Goal: Book appointment/travel/reservation

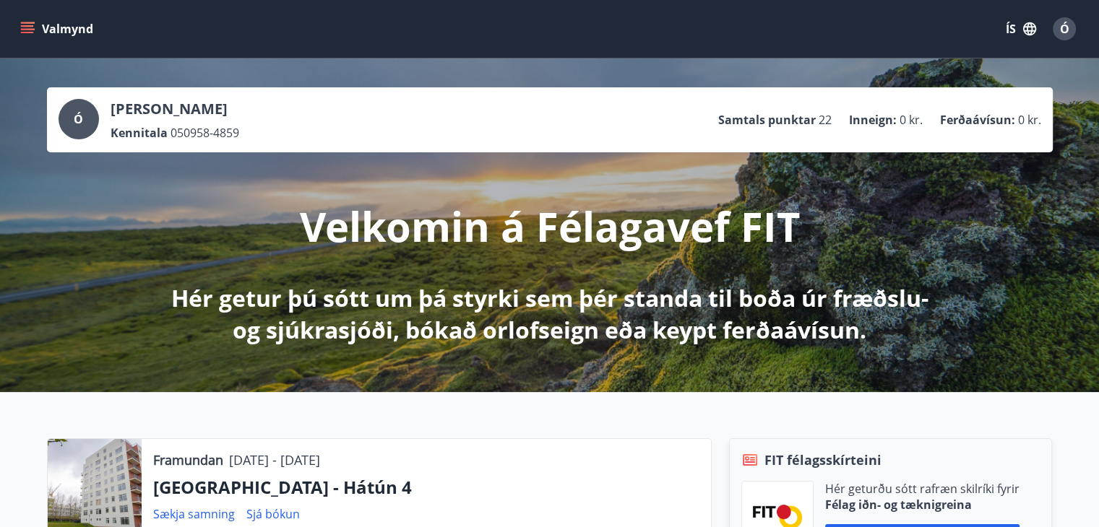
click at [31, 26] on icon "menu" at bounding box center [27, 25] width 13 height 1
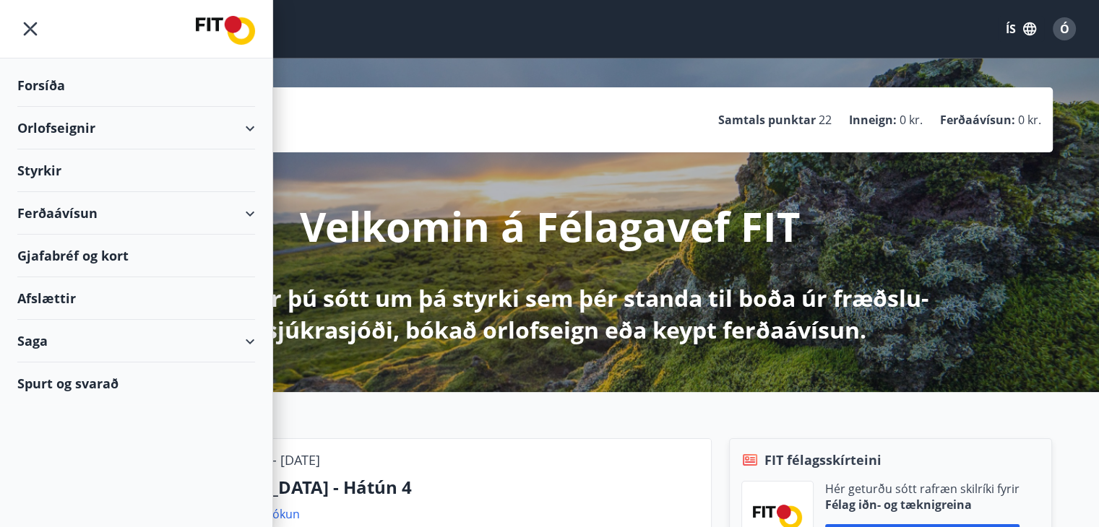
click at [59, 215] on div "Ferðaávísun" at bounding box center [136, 213] width 238 height 43
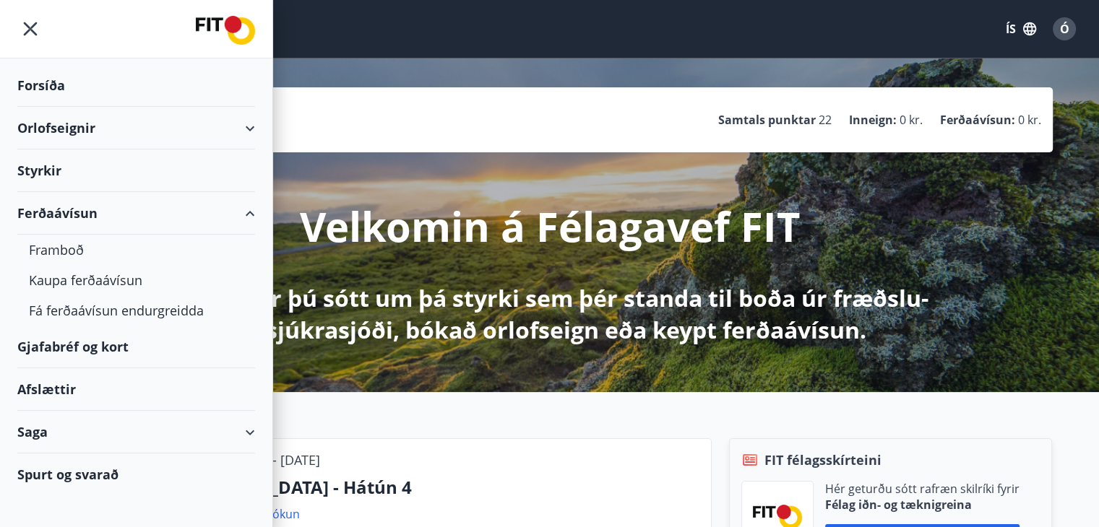
drag, startPoint x: 40, startPoint y: 425, endPoint x: 30, endPoint y: 420, distance: 11.3
click at [30, 420] on div "Saga" at bounding box center [136, 432] width 238 height 43
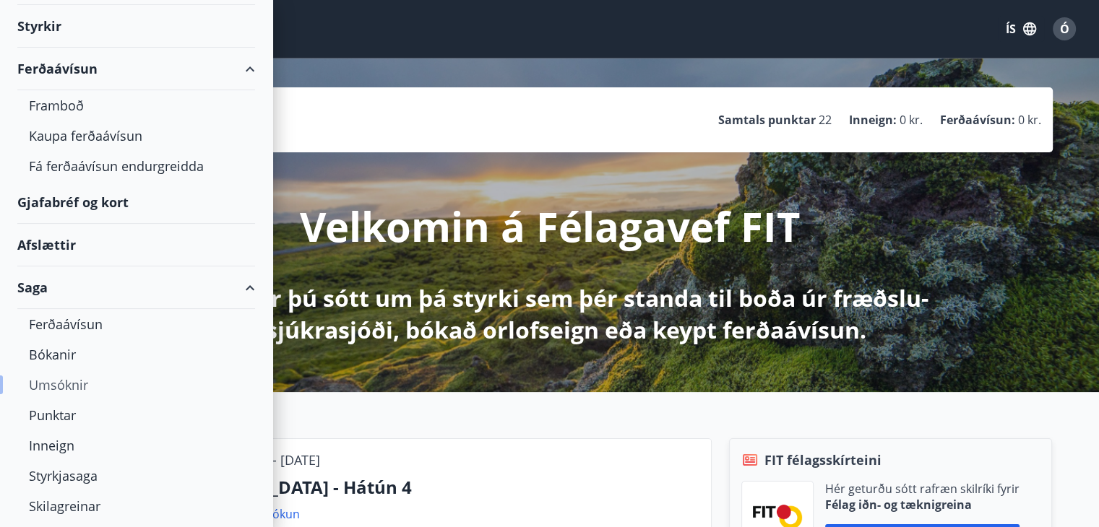
scroll to position [179, 0]
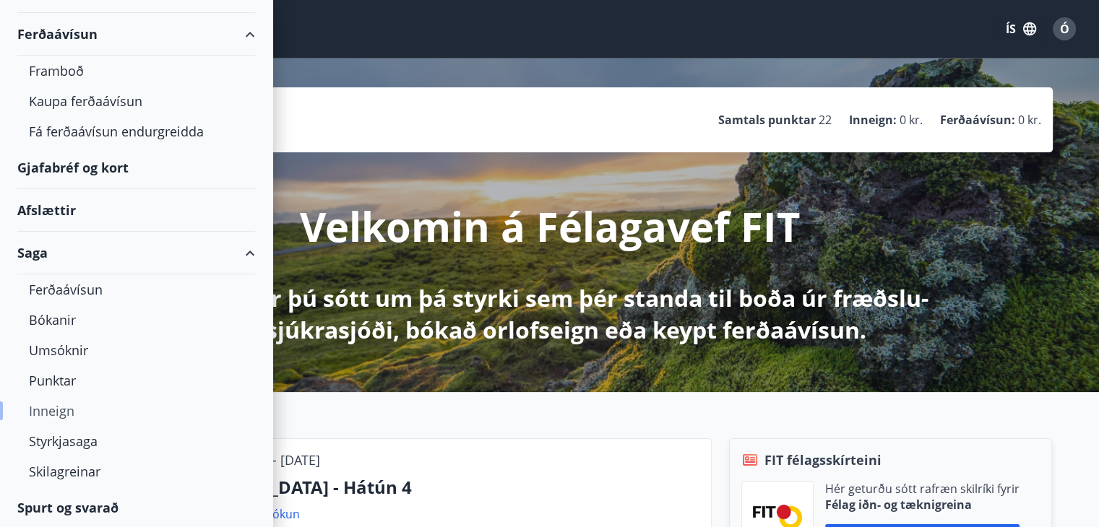
click at [66, 404] on div "Inneign" at bounding box center [136, 411] width 215 height 30
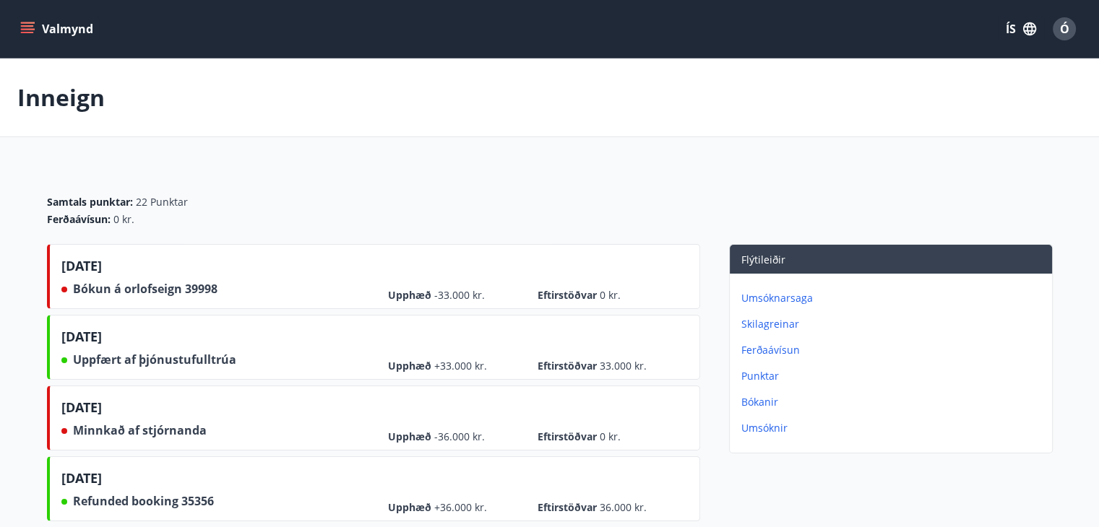
click at [28, 22] on icon "menu" at bounding box center [27, 29] width 14 height 14
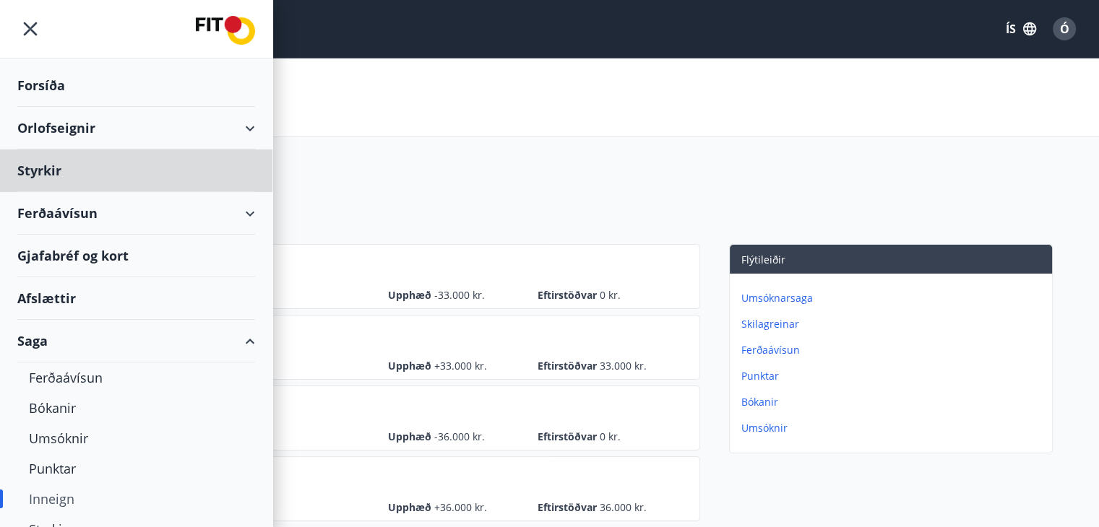
click at [24, 82] on div "Forsíða" at bounding box center [136, 85] width 238 height 43
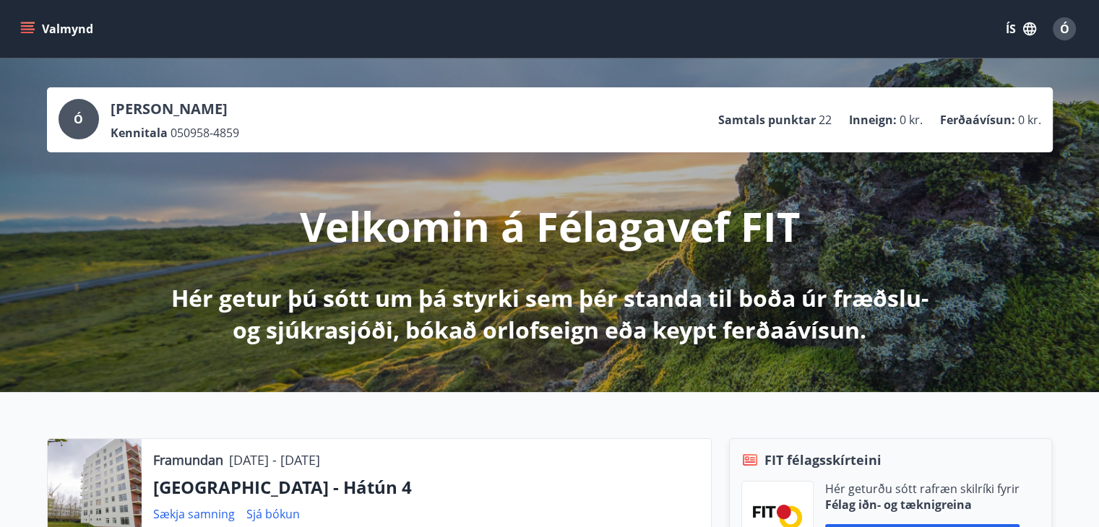
click at [42, 31] on button "Valmynd" at bounding box center [58, 29] width 82 height 26
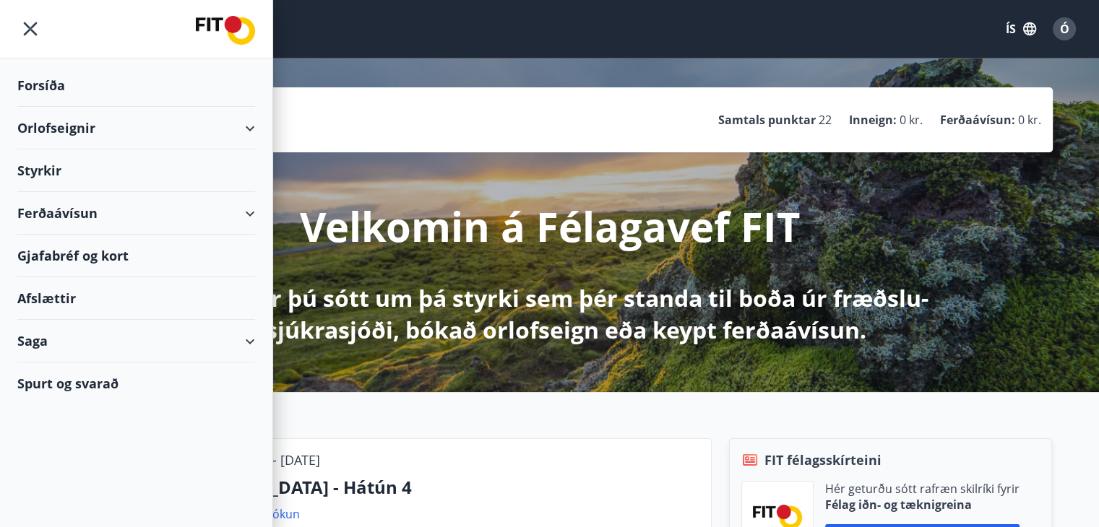
click at [251, 125] on div "Orlofseignir" at bounding box center [136, 128] width 238 height 43
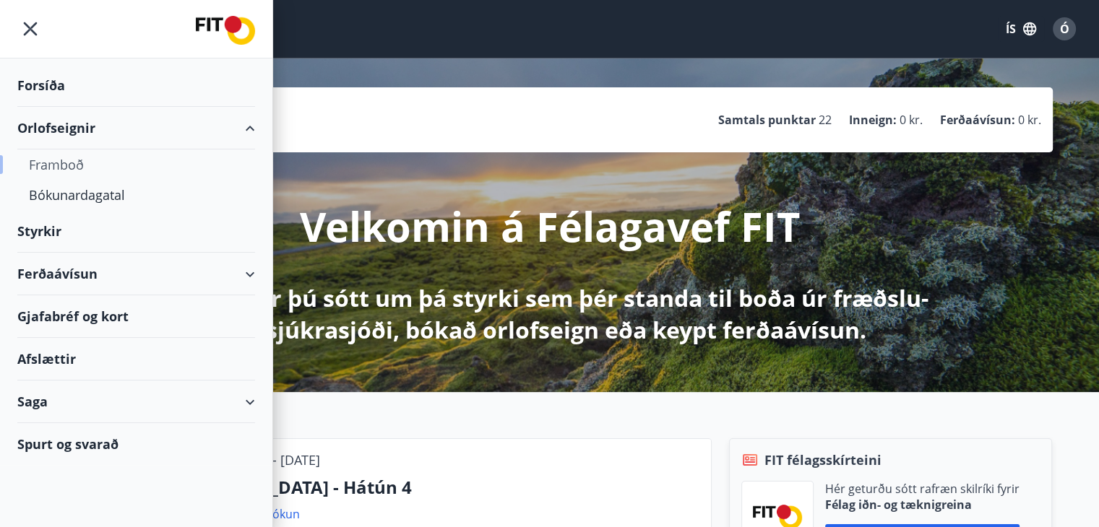
click at [75, 161] on div "Framboð" at bounding box center [136, 165] width 215 height 30
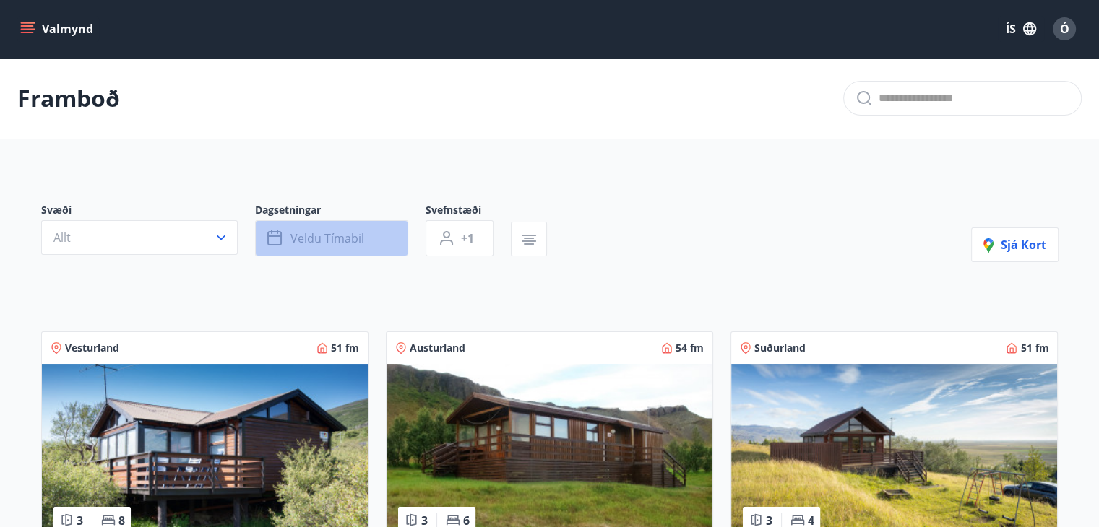
click at [308, 241] on span "Veldu tímabil" at bounding box center [327, 238] width 74 height 16
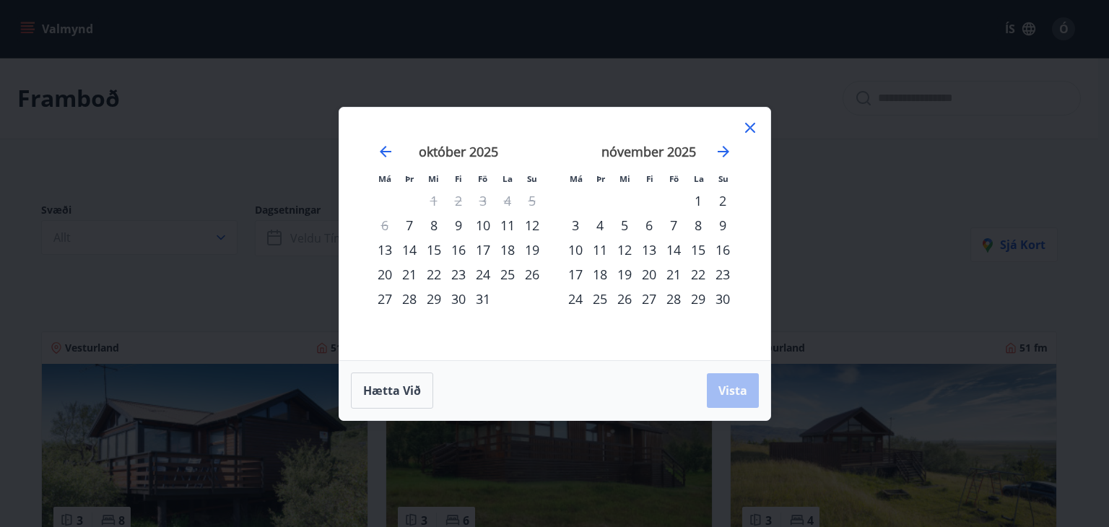
click at [818, 147] on div "Má Þr Mi Fi Fö La Su Má Þr Mi Fi Fö La Su [DATE] 1 2 3 4 5 6 7 8 9 10 11 12 13 …" at bounding box center [554, 263] width 1109 height 527
click at [745, 126] on icon at bounding box center [750, 127] width 17 height 17
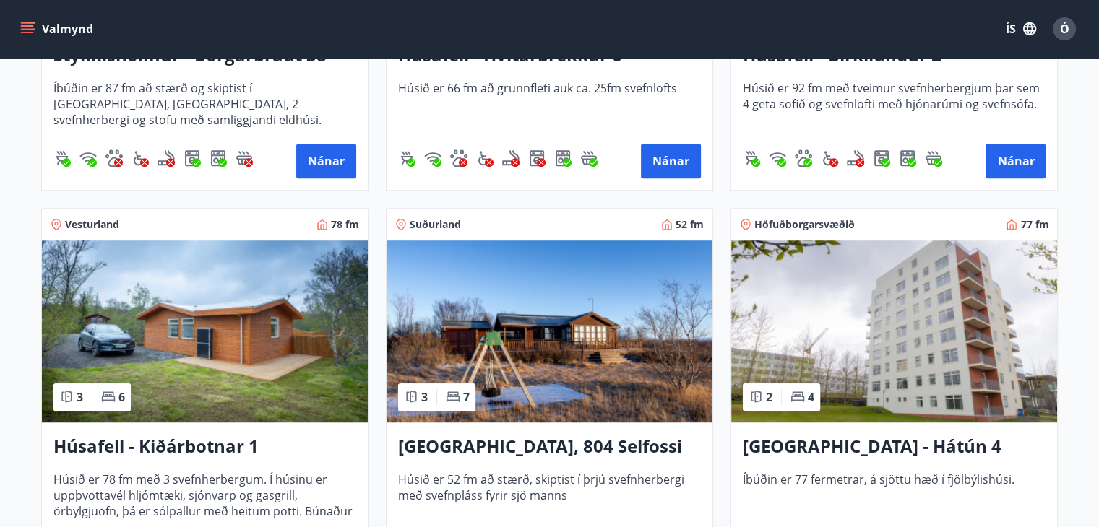
scroll to position [939, 0]
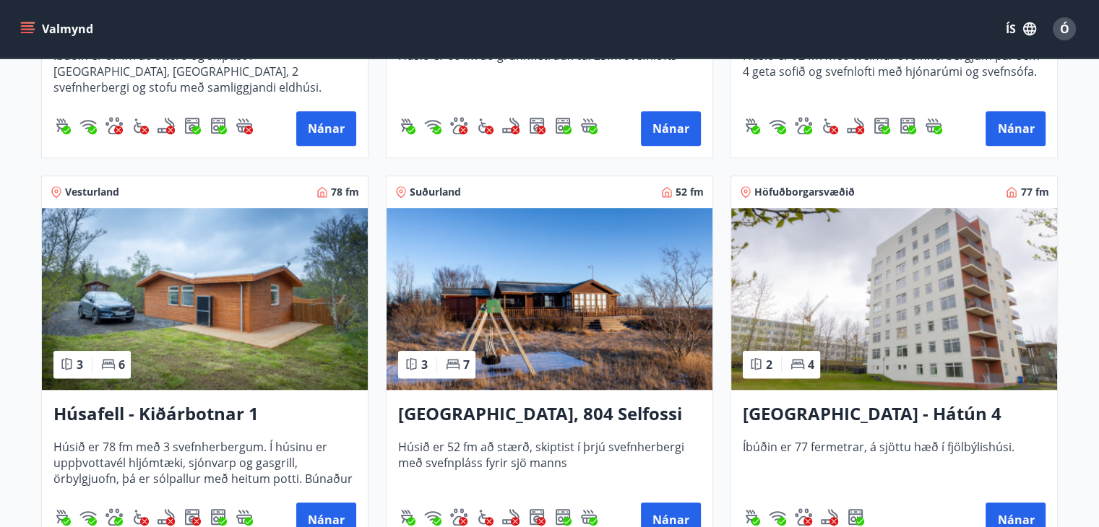
click at [897, 288] on img at bounding box center [894, 299] width 326 height 182
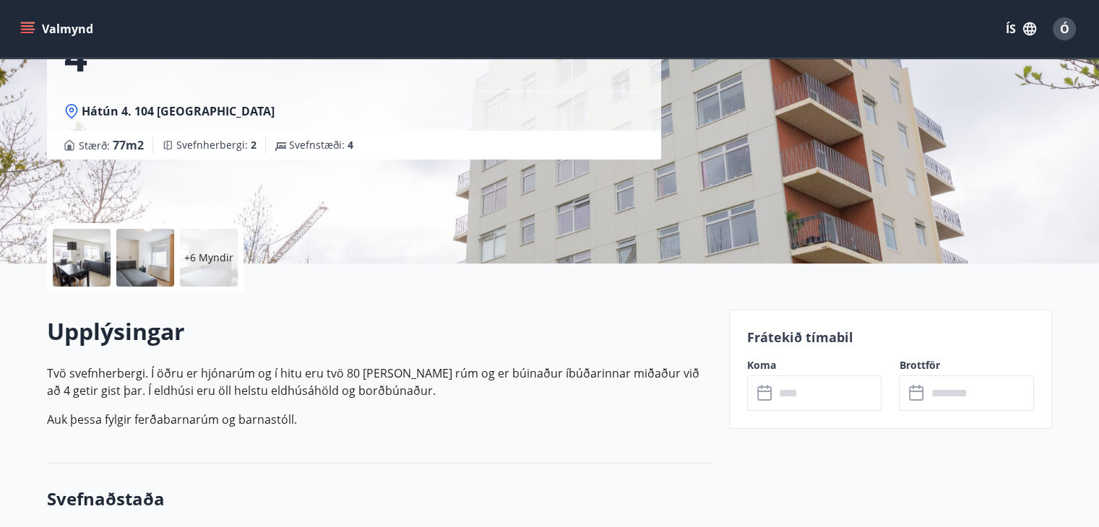
scroll to position [217, 0]
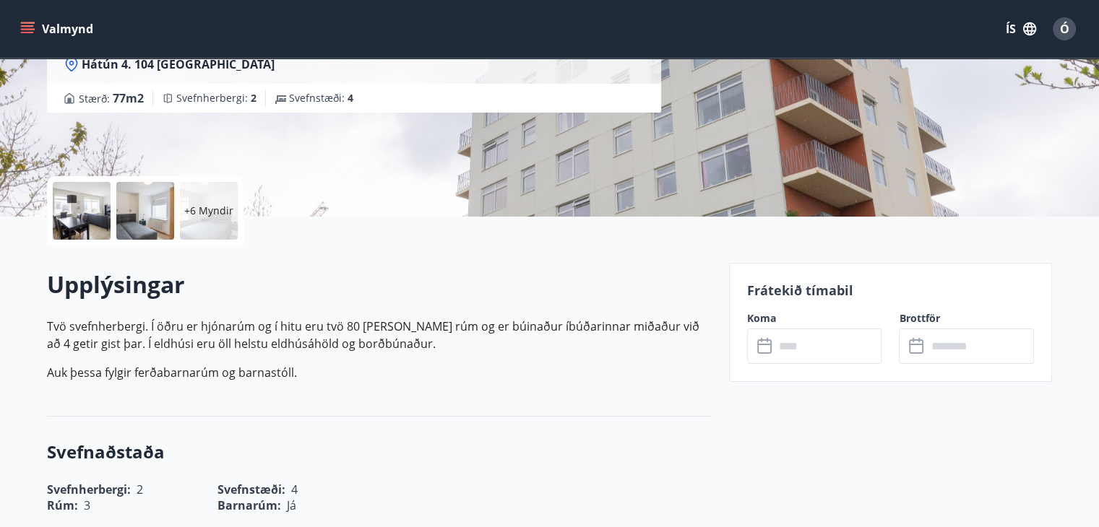
click at [766, 344] on icon at bounding box center [764, 344] width 14 height 1
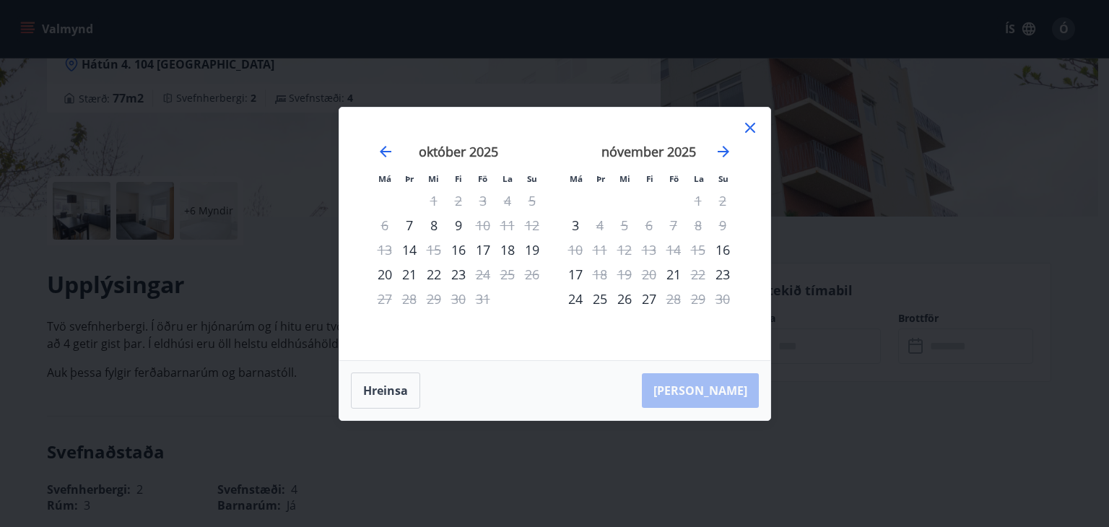
click at [747, 128] on icon at bounding box center [750, 127] width 17 height 17
